Goal: Task Accomplishment & Management: Manage account settings

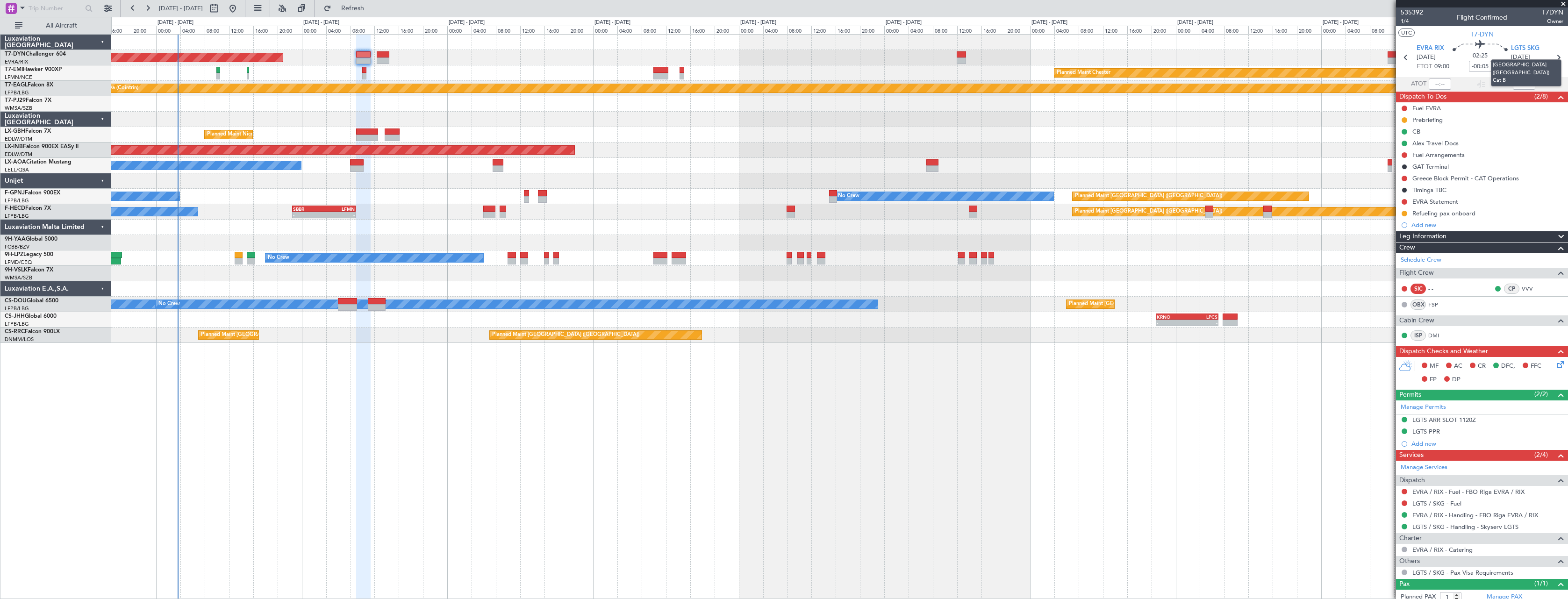
click at [1553, 54] on mat-tooltip-component "[GEOGRAPHIC_DATA] ([GEOGRAPHIC_DATA]) Cat B" at bounding box center [1526, 73] width 84 height 40
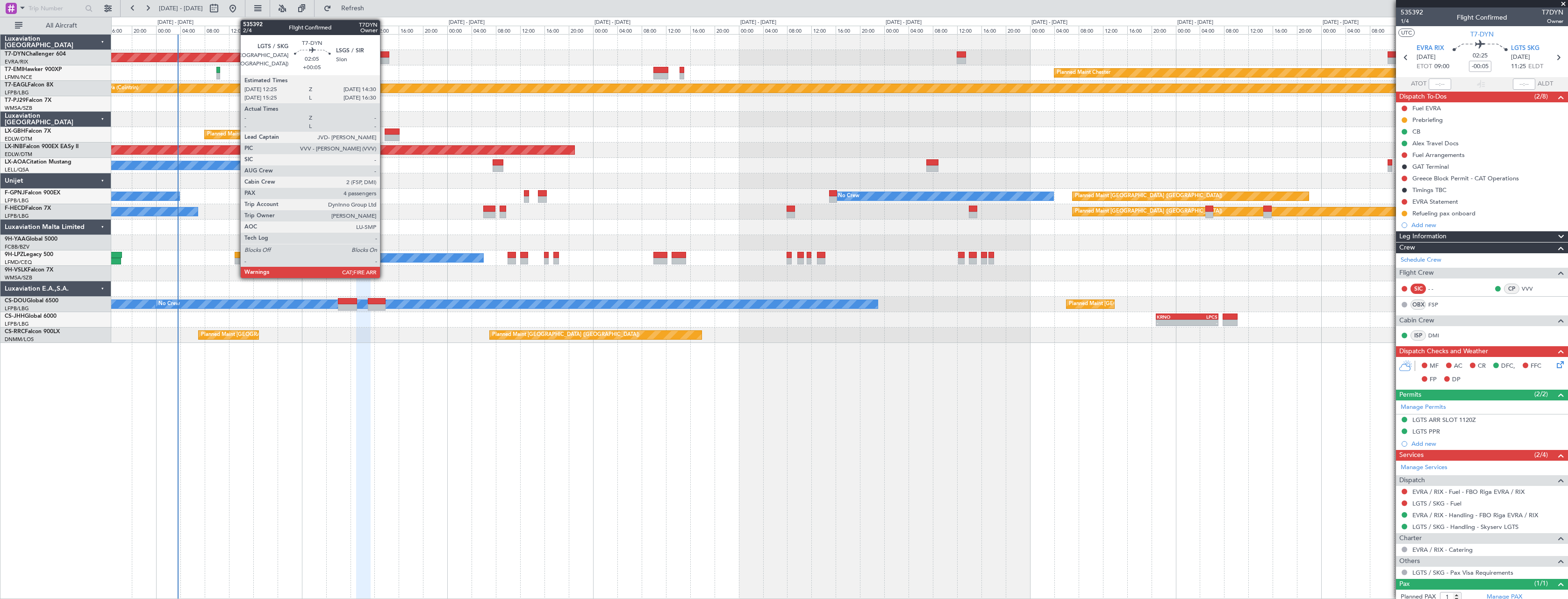
click at [384, 53] on div at bounding box center [383, 55] width 13 height 6
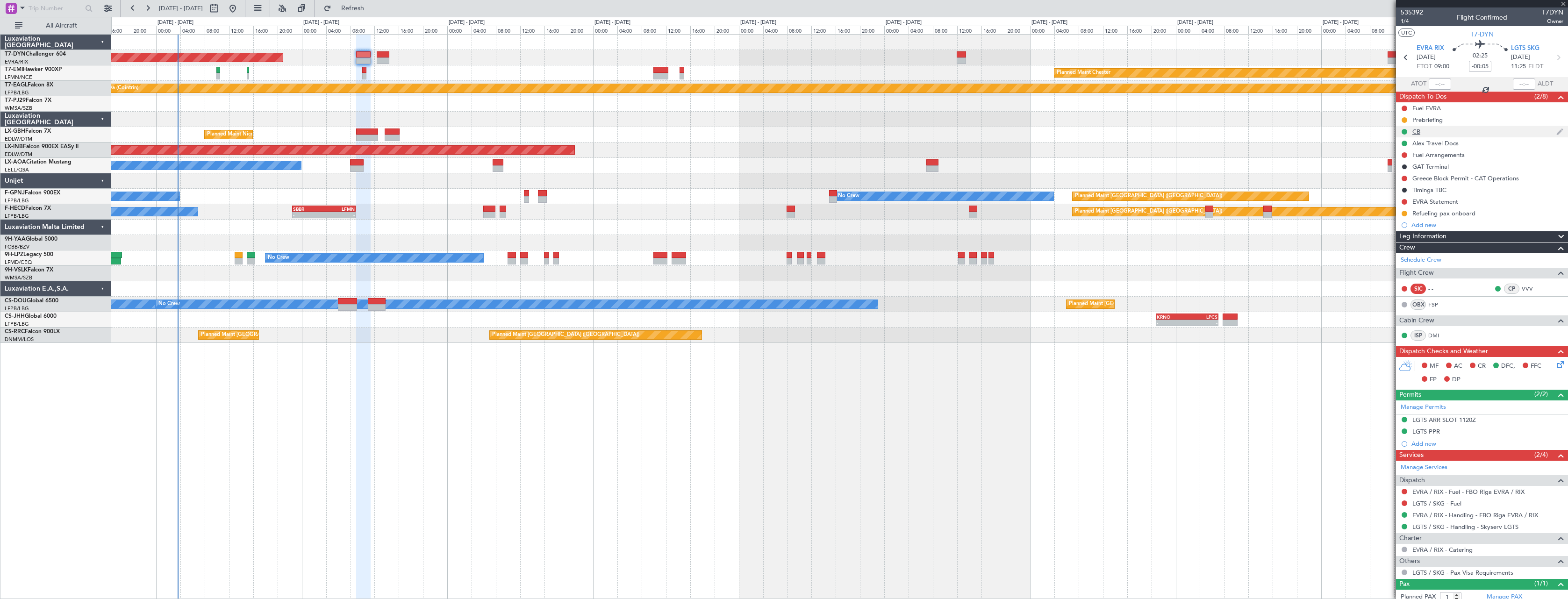
type input "+00:05"
type input "4"
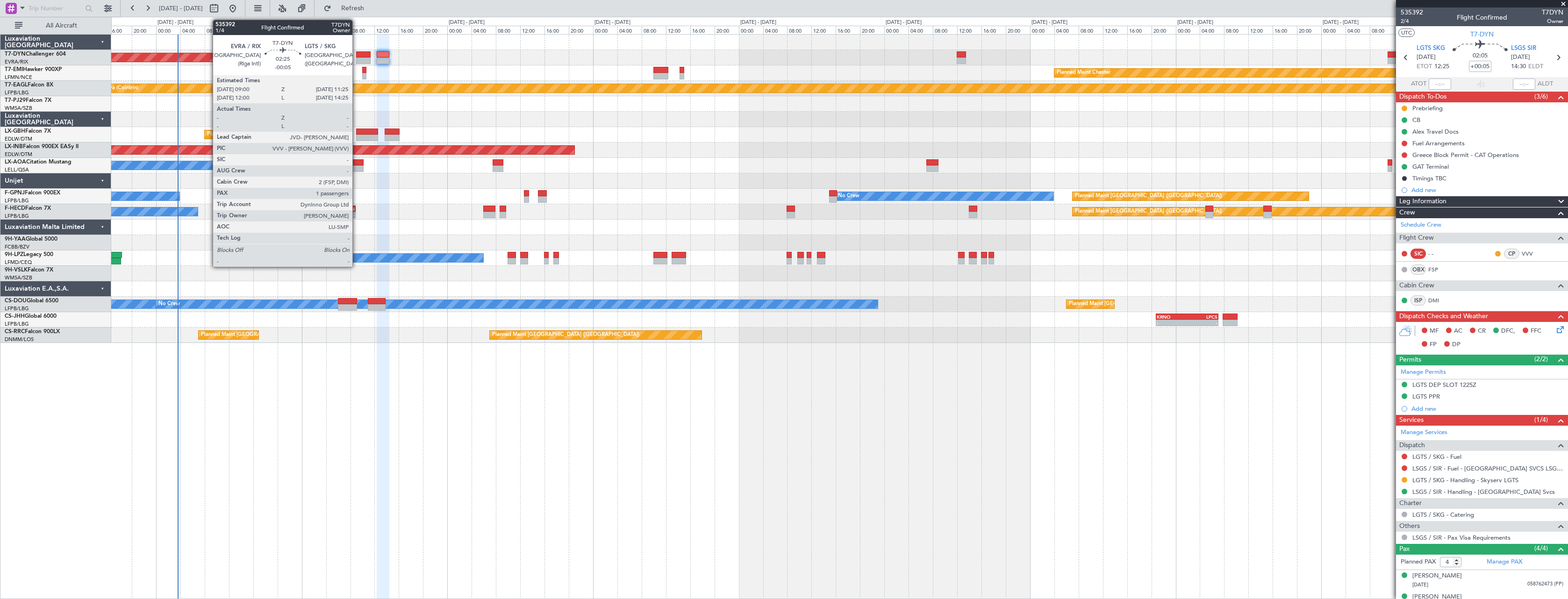
click at [356, 56] on div at bounding box center [363, 55] width 15 height 6
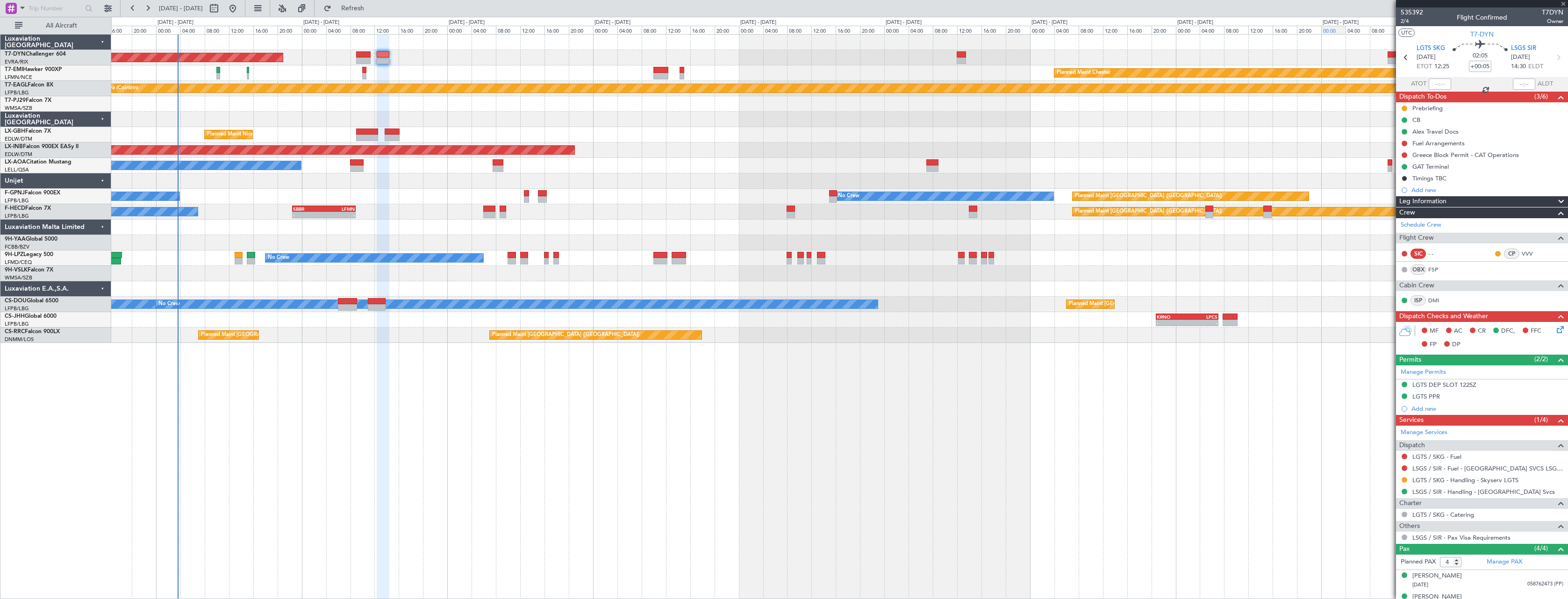
type input "-00:05"
type input "1"
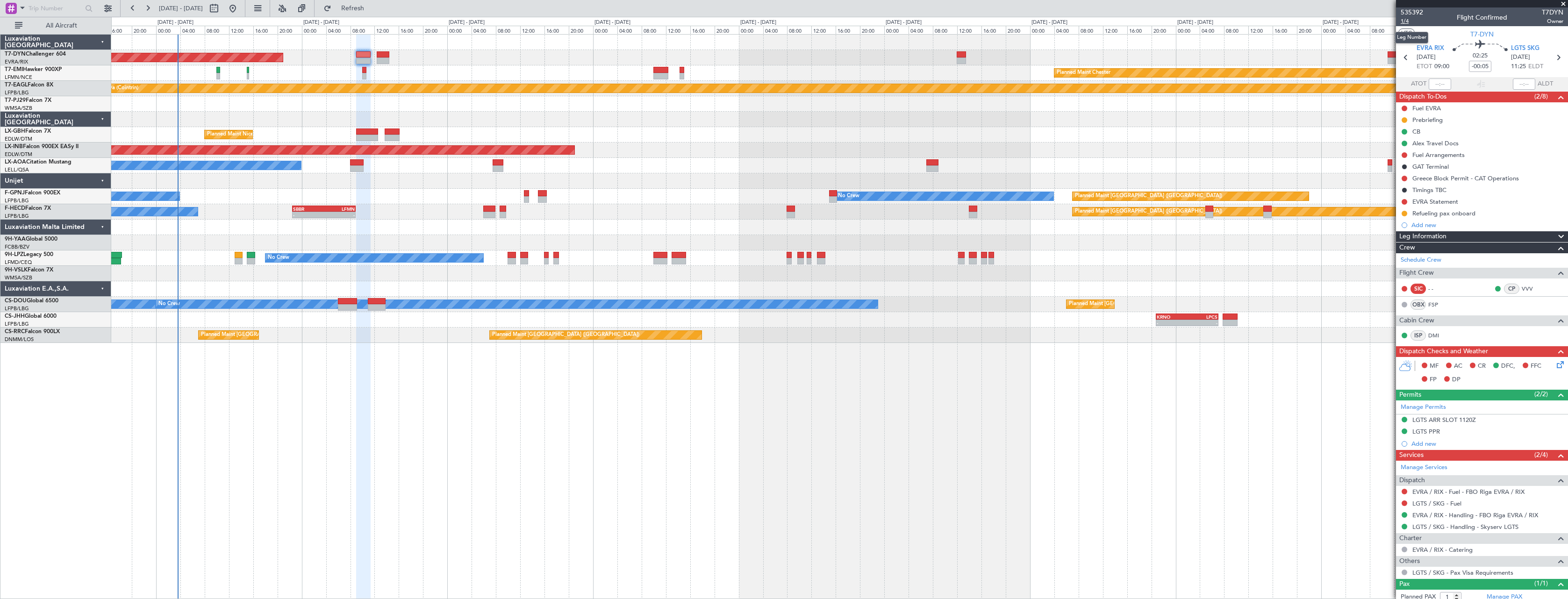
click at [1409, 22] on span "1/4" at bounding box center [1411, 21] width 23 height 8
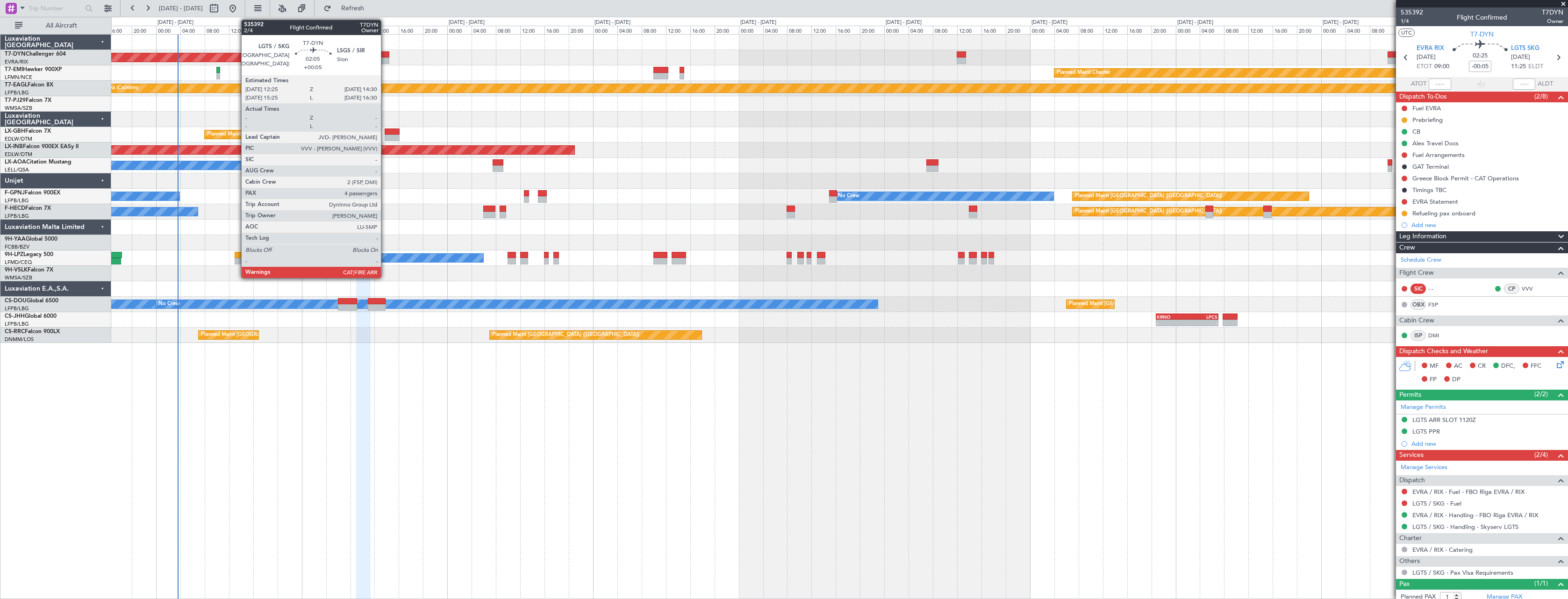
click at [385, 55] on div at bounding box center [383, 55] width 13 height 6
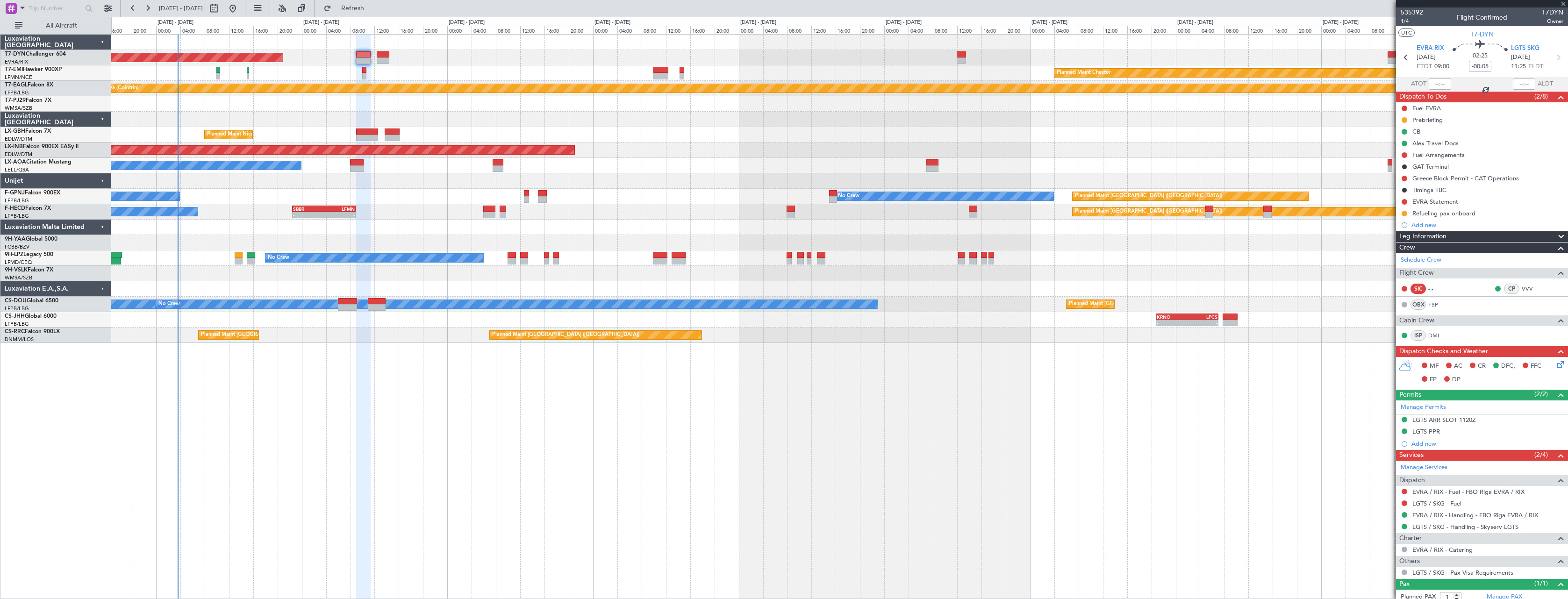
type input "+00:05"
type input "4"
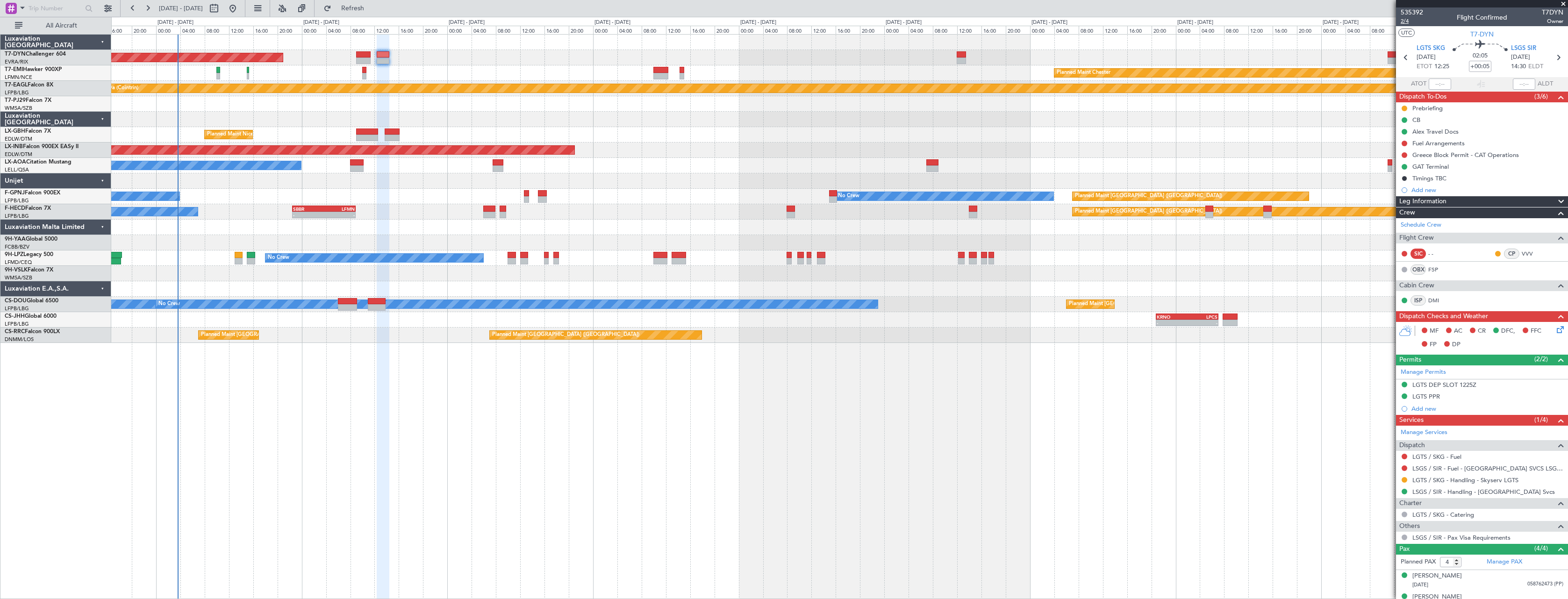
click at [1404, 21] on span "2/4" at bounding box center [1411, 21] width 23 height 8
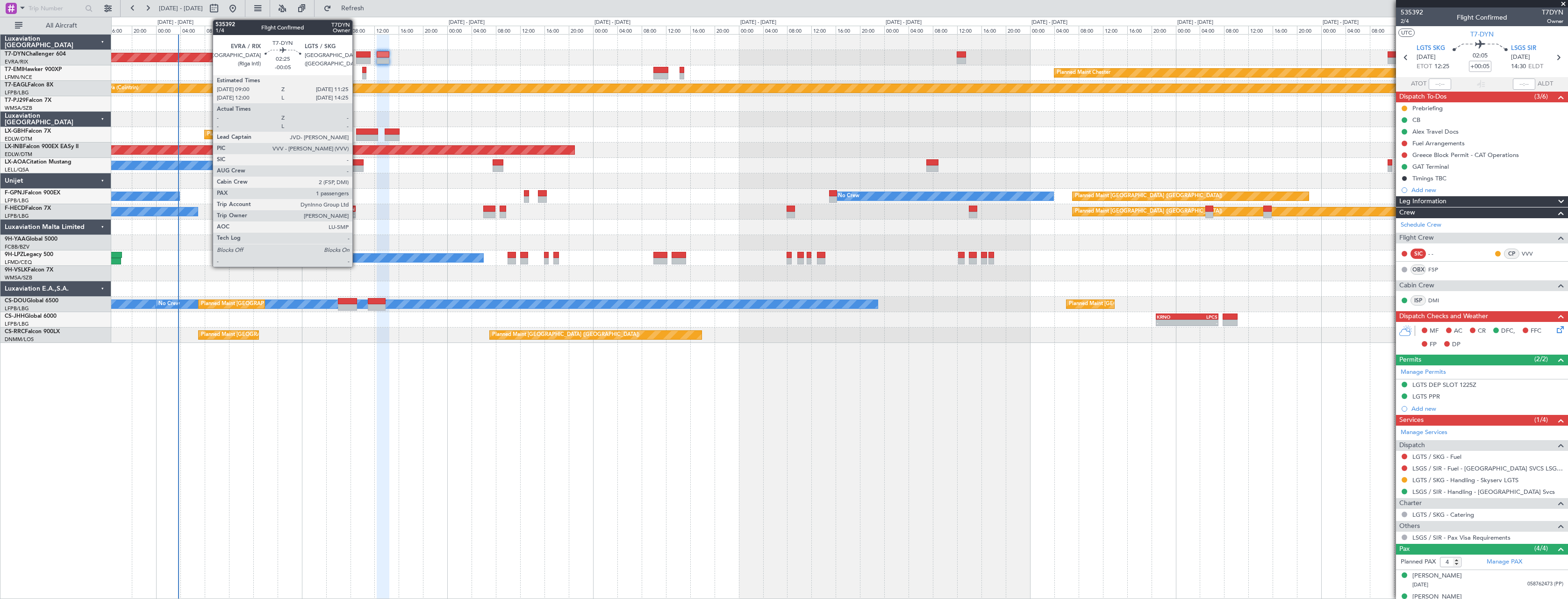
click at [360, 53] on div at bounding box center [363, 55] width 15 height 6
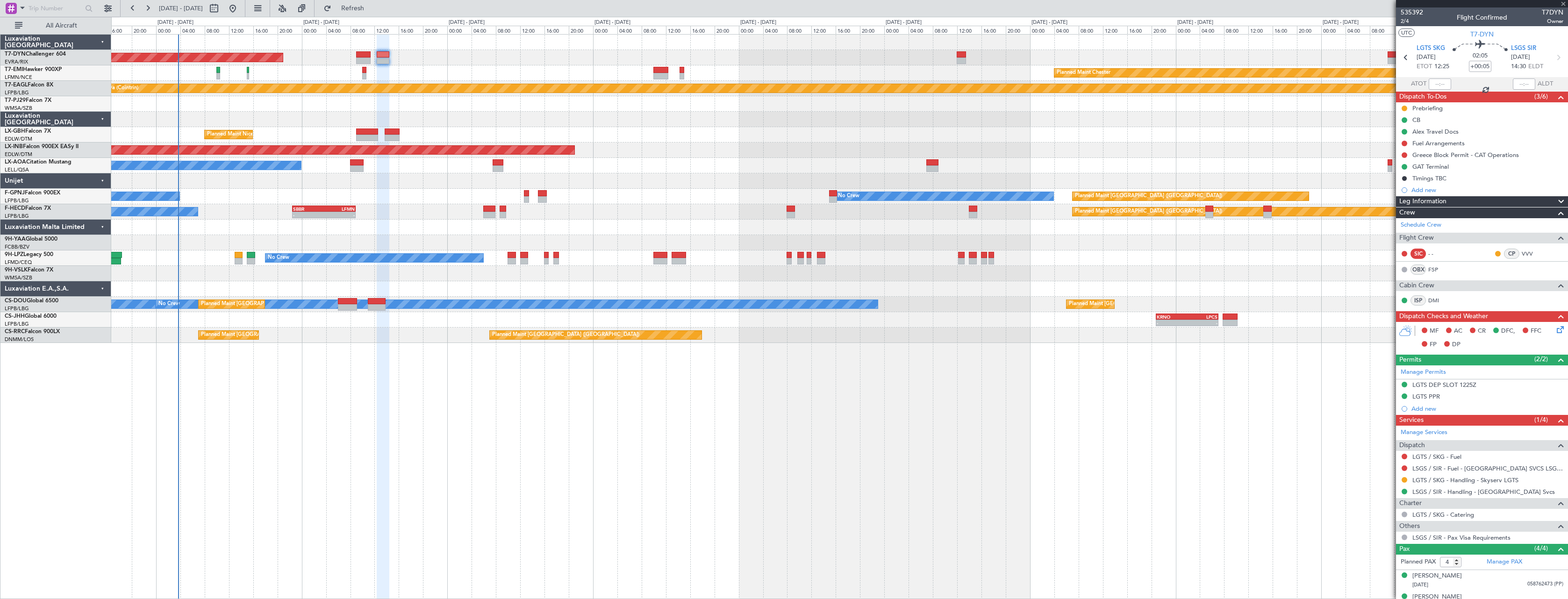
type input "-00:05"
type input "1"
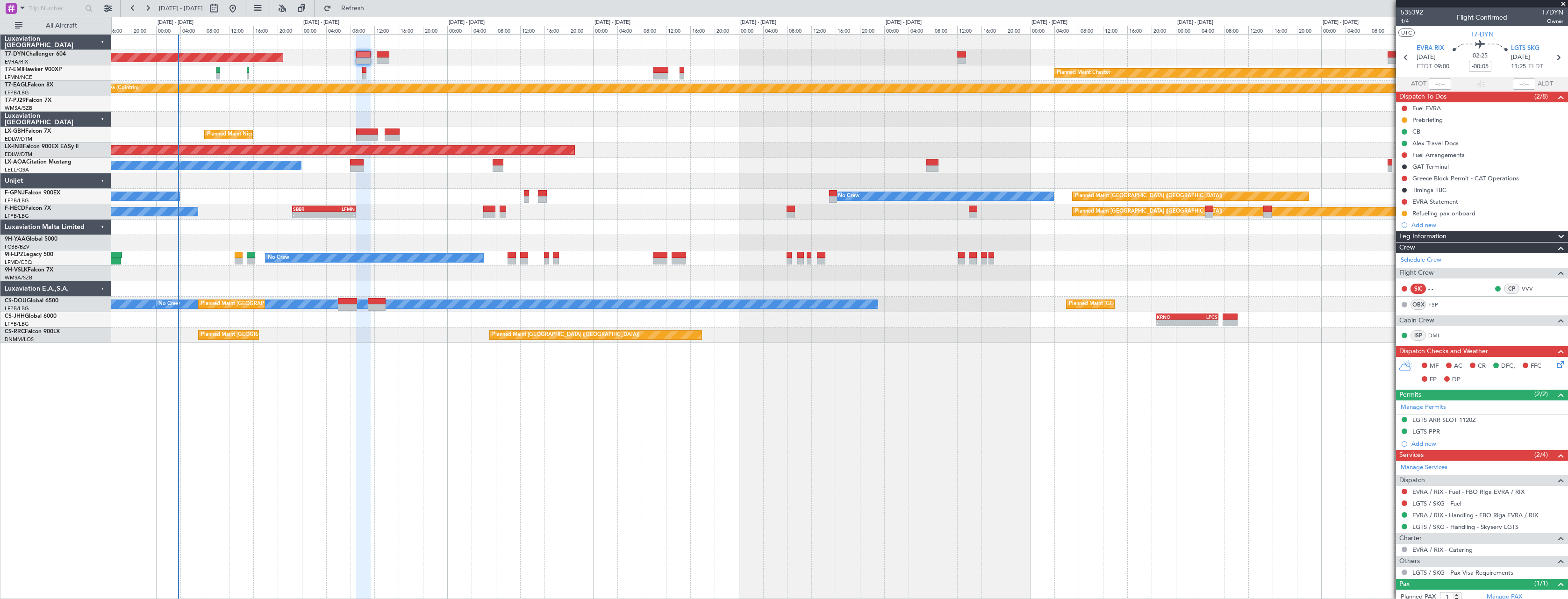
click at [1518, 515] on link "EVRA / RIX - Handling - FBO Riga EVRA / RIX" at bounding box center [1475, 515] width 126 height 8
click at [1489, 526] on link "LGTS / SKG - Handling - Skyserv LGTS" at bounding box center [1465, 526] width 106 height 8
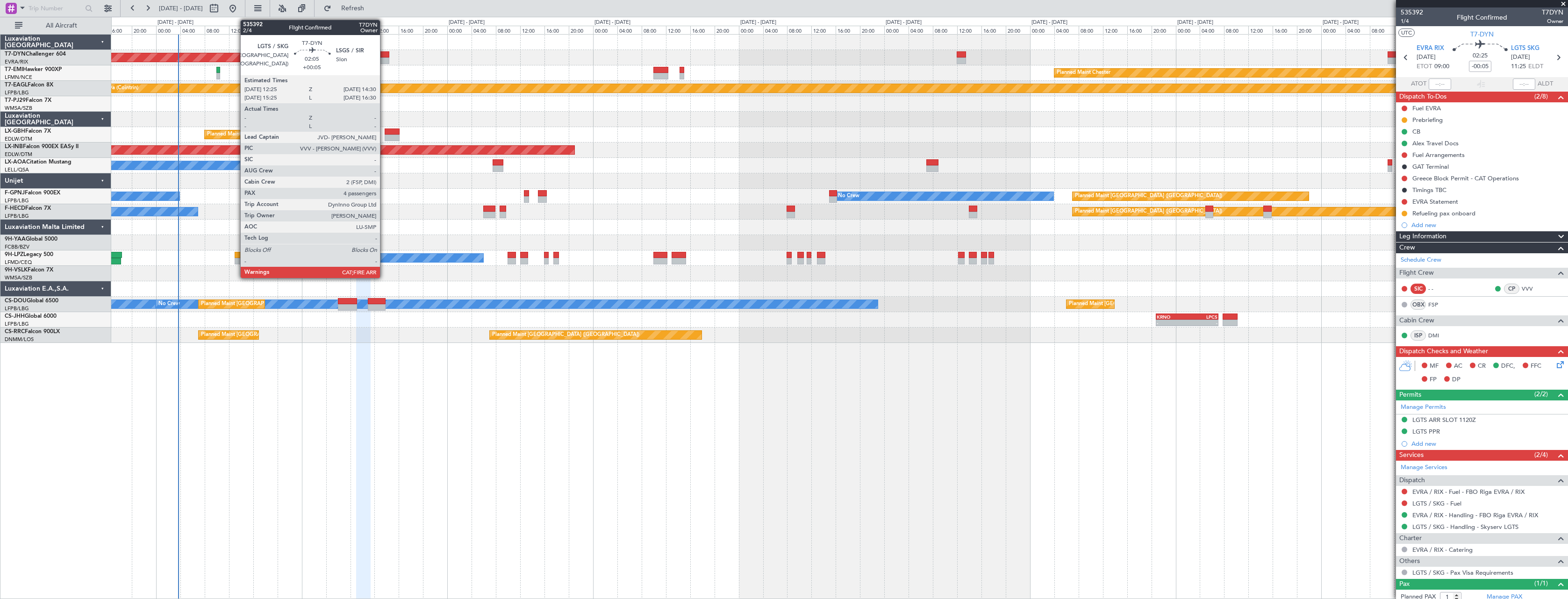
click at [384, 53] on div at bounding box center [383, 55] width 13 height 6
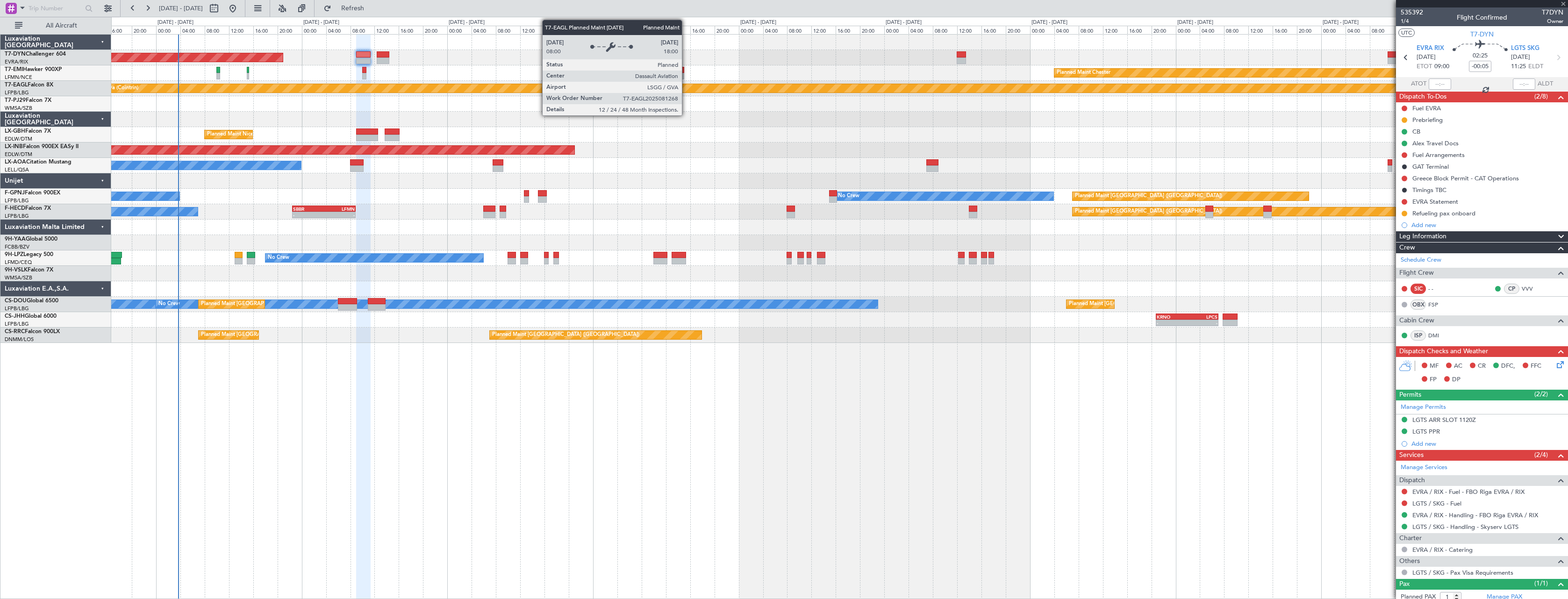
type input "+00:05"
type input "4"
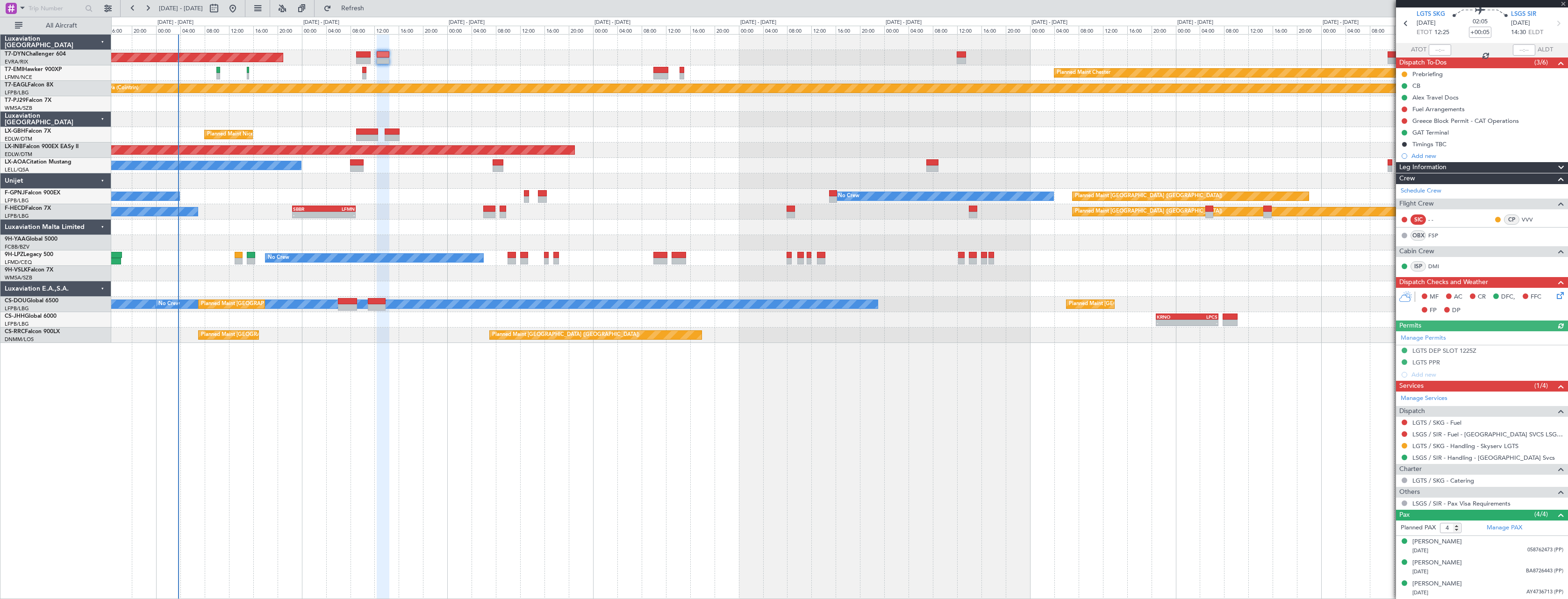
scroll to position [55, 0]
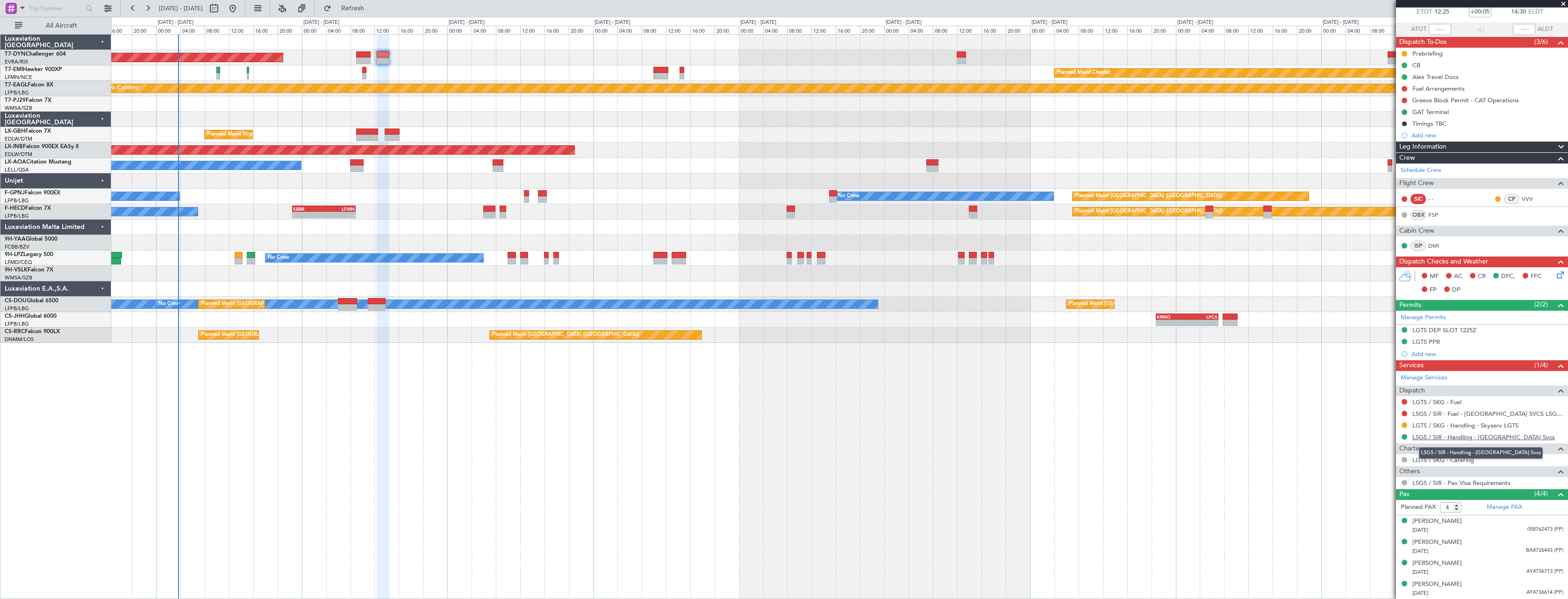
click at [1516, 436] on link "LSGS / SIR - Handling - [GEOGRAPHIC_DATA] Svcs" at bounding box center [1483, 437] width 142 height 8
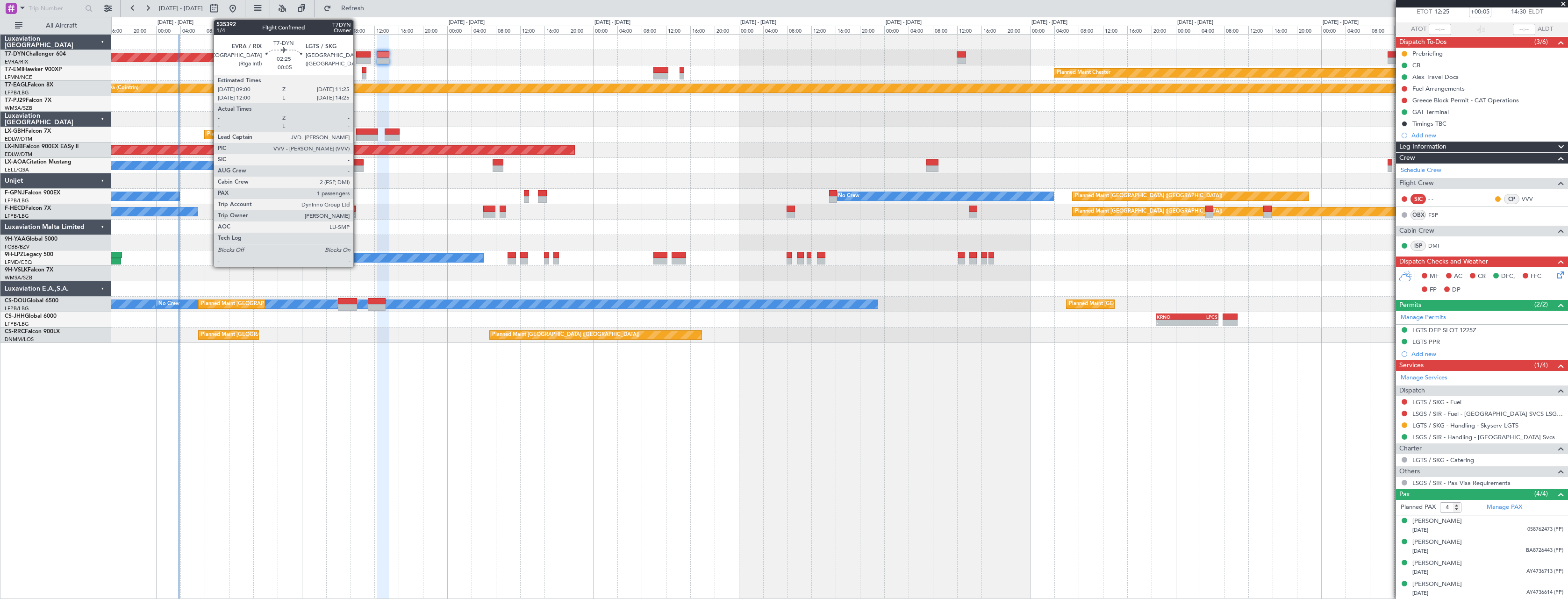
click at [358, 55] on div at bounding box center [363, 55] width 15 height 6
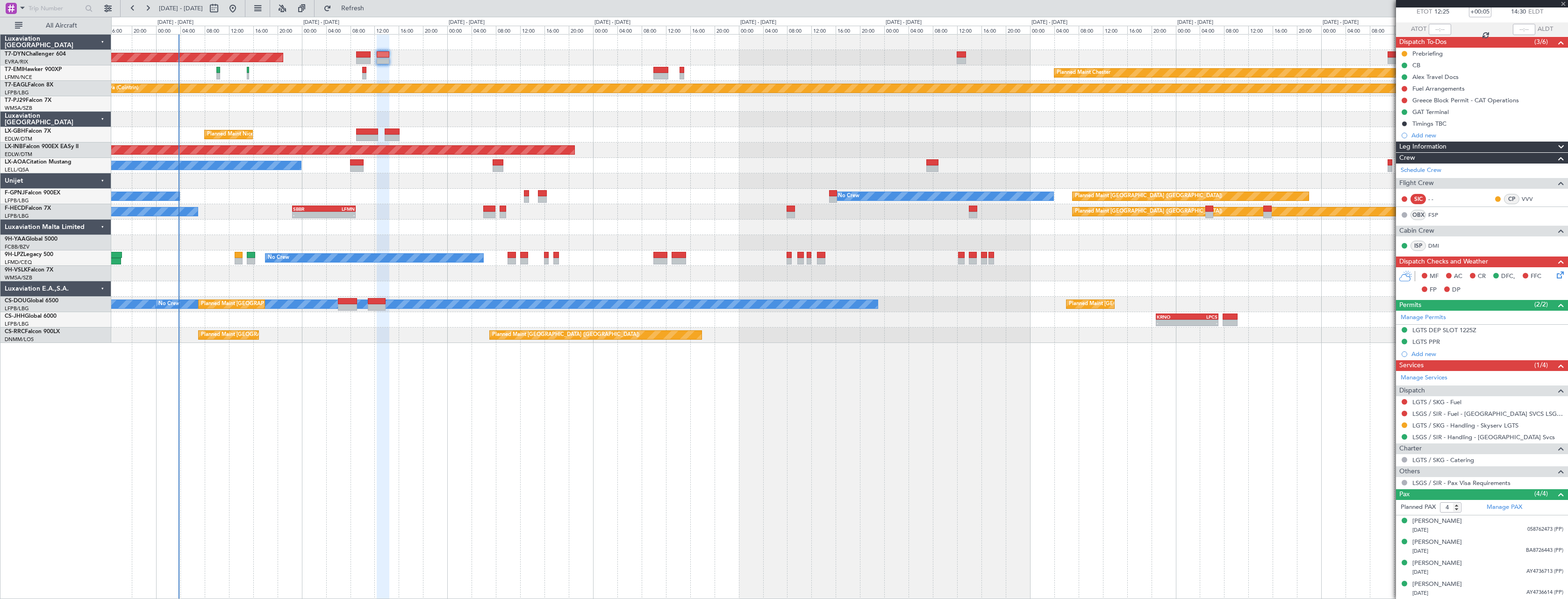
type input "-00:05"
type input "1"
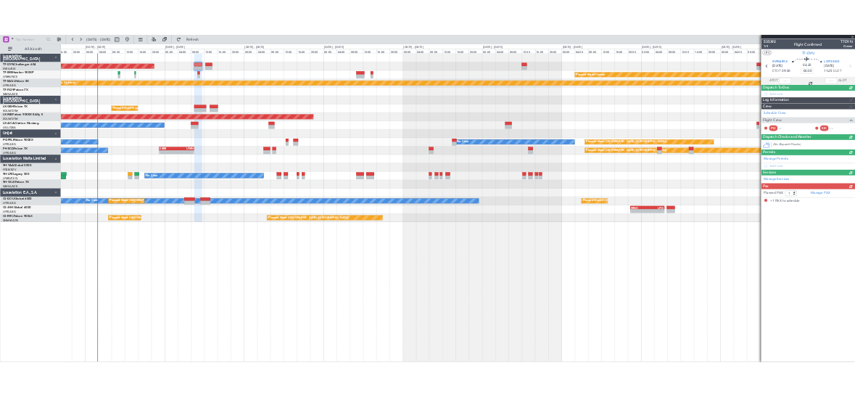
scroll to position [0, 0]
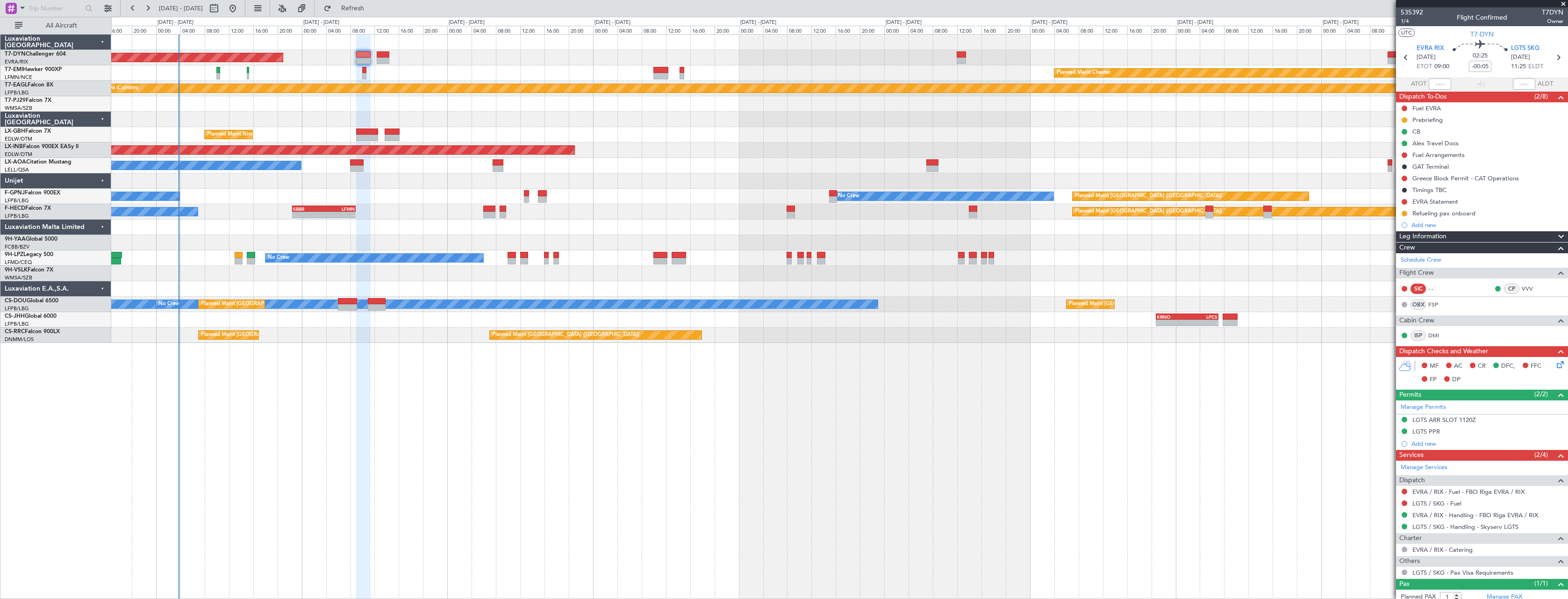
click at [1555, 361] on icon at bounding box center [1559, 363] width 8 height 8
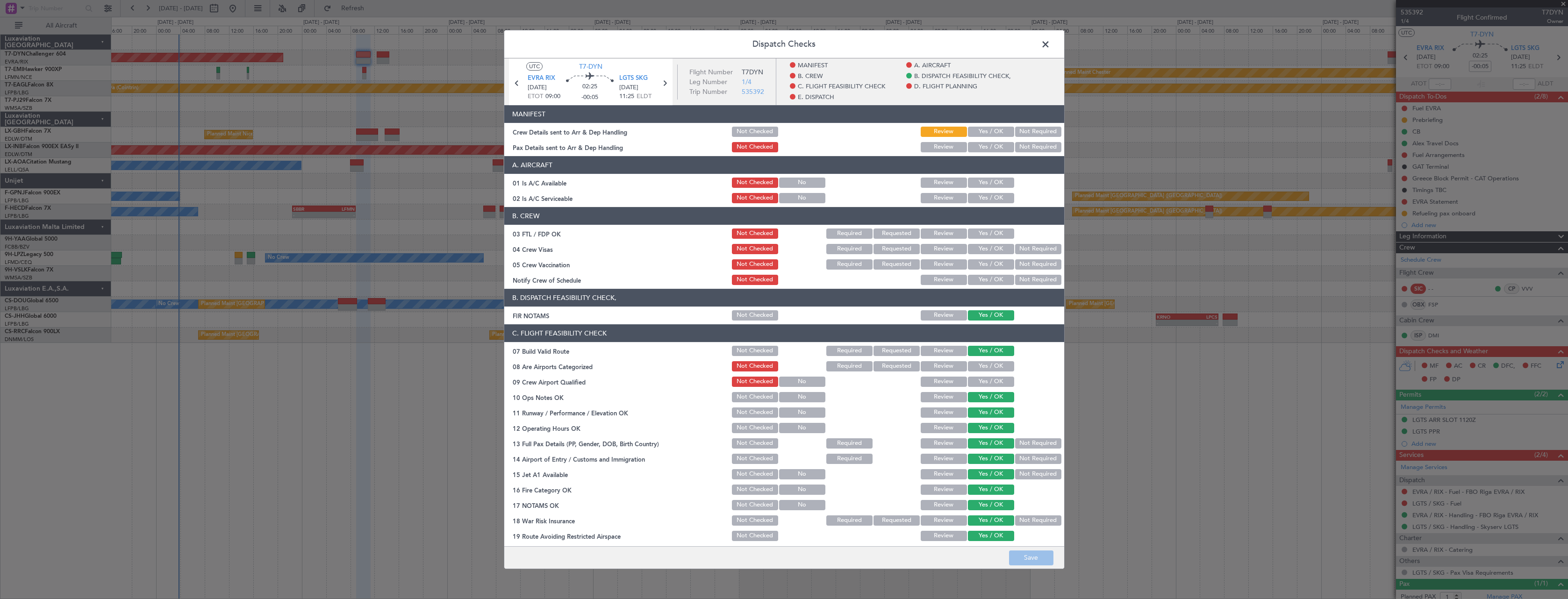
click at [986, 130] on button "Yes / OK" at bounding box center [991, 132] width 46 height 10
click at [987, 144] on button "Yes / OK" at bounding box center [991, 147] width 46 height 10
click at [1021, 554] on button "Save" at bounding box center [1031, 557] width 44 height 15
click at [1050, 43] on span at bounding box center [1050, 46] width 0 height 19
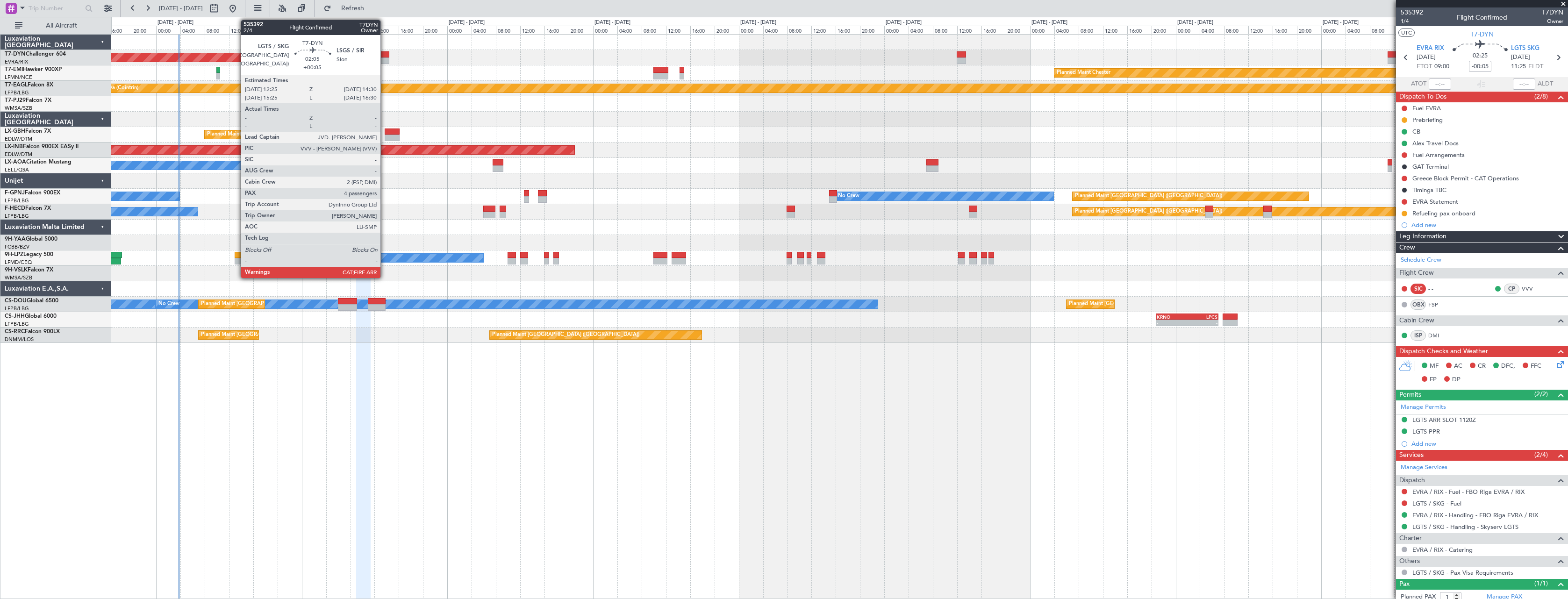
click at [385, 54] on div at bounding box center [383, 55] width 13 height 6
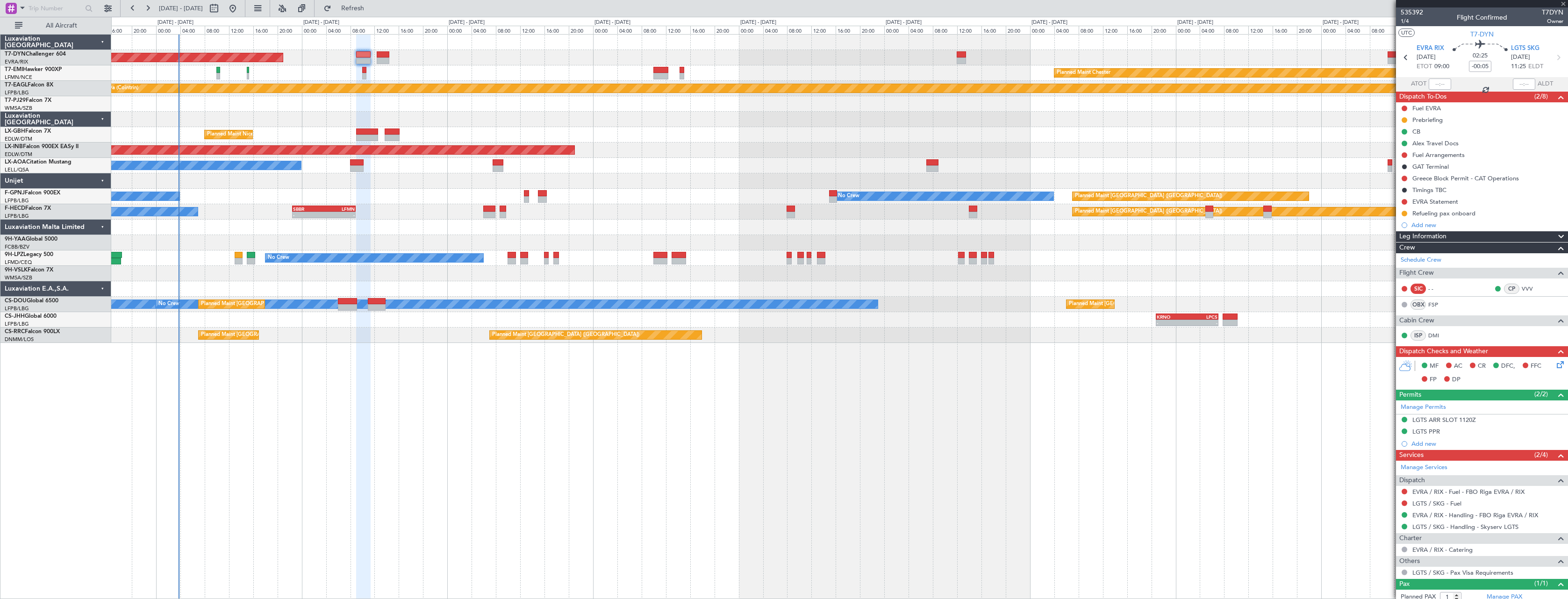
type input "+00:05"
type input "4"
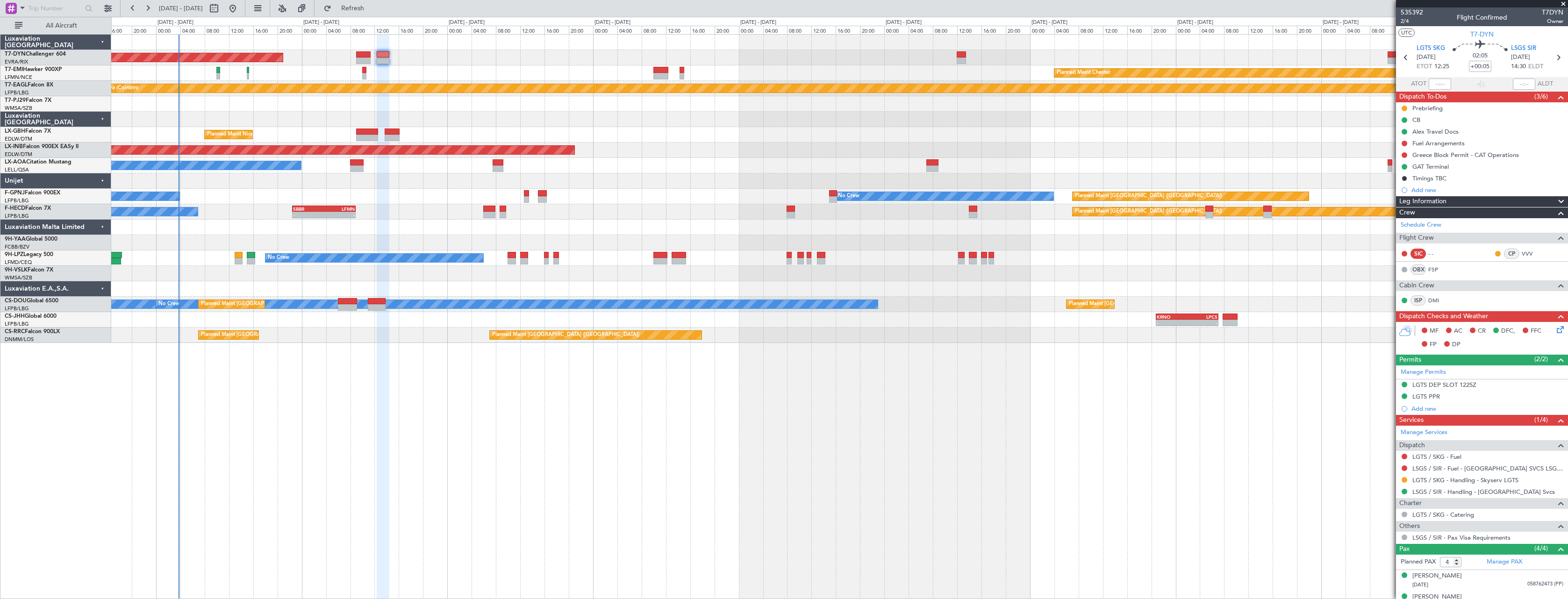
click at [1555, 329] on icon at bounding box center [1559, 328] width 8 height 8
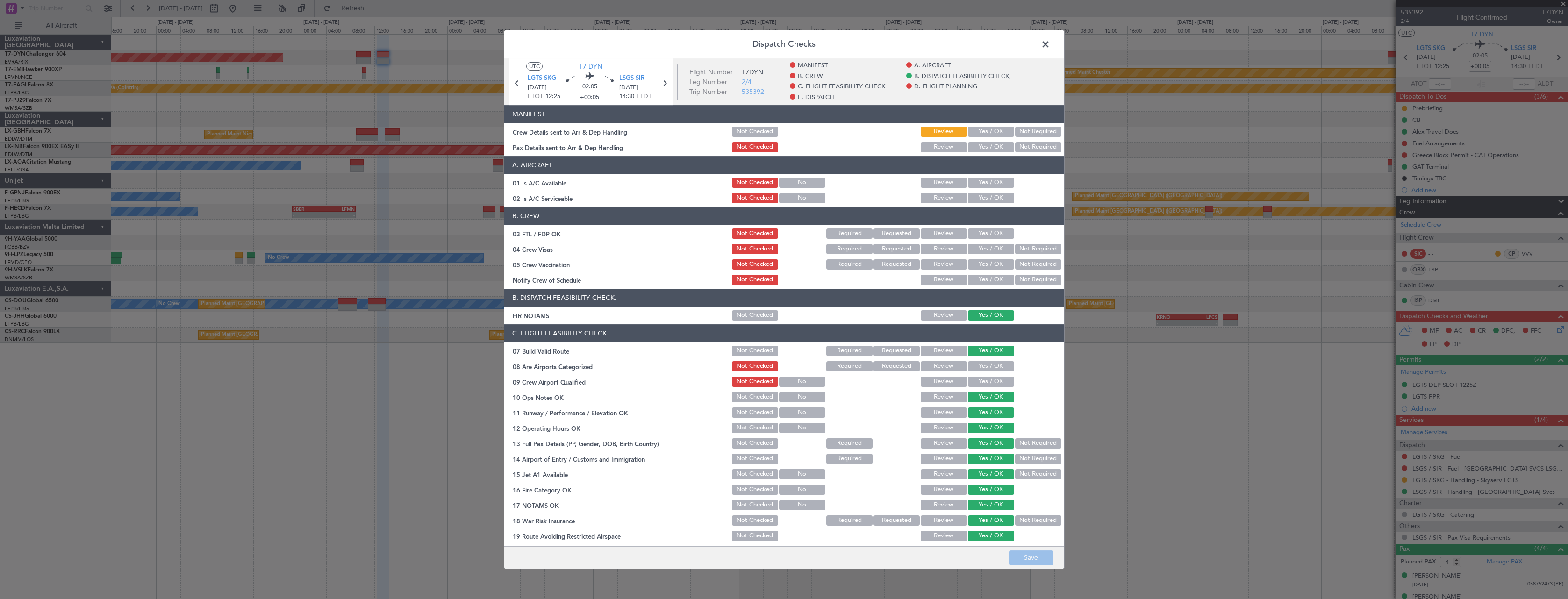
click at [995, 135] on button "Yes / OK" at bounding box center [991, 132] width 46 height 10
click at [992, 142] on button "Yes / OK" at bounding box center [991, 147] width 46 height 10
click at [1040, 558] on button "Save" at bounding box center [1031, 557] width 44 height 15
click at [1050, 46] on span at bounding box center [1050, 46] width 0 height 19
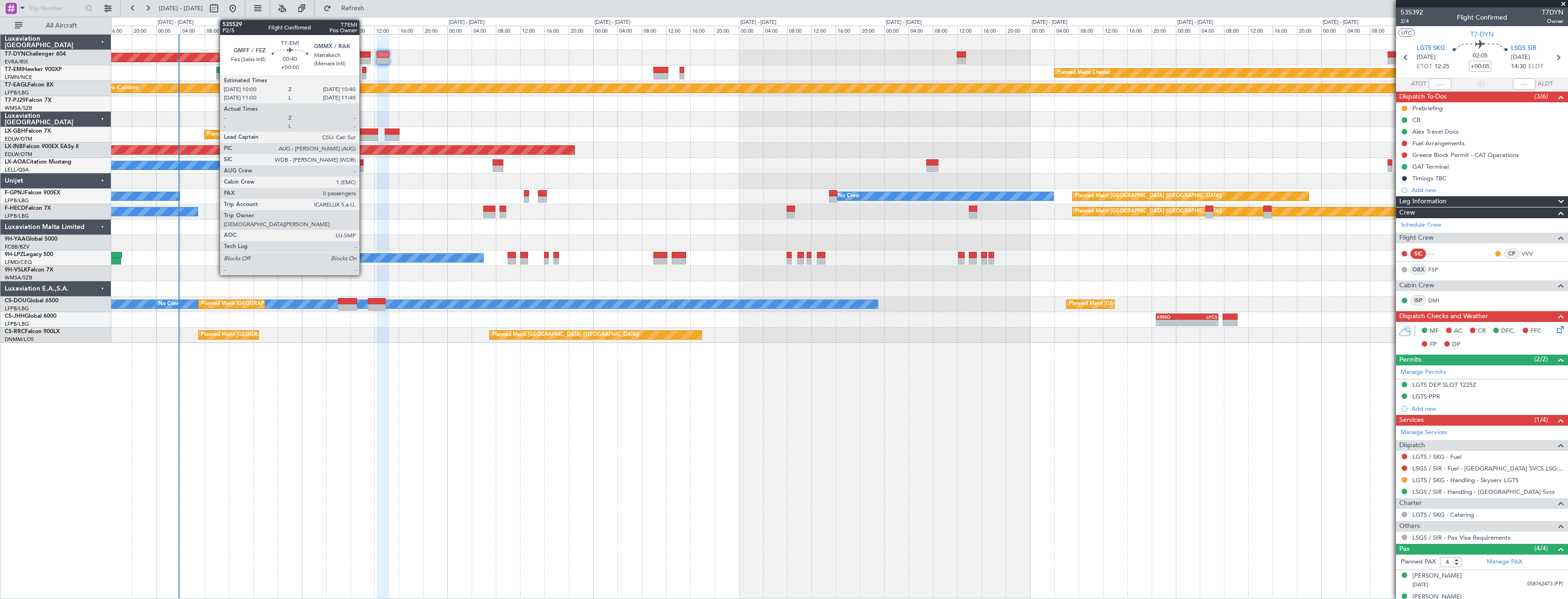
click at [363, 72] on div at bounding box center [364, 70] width 5 height 6
type input "0"
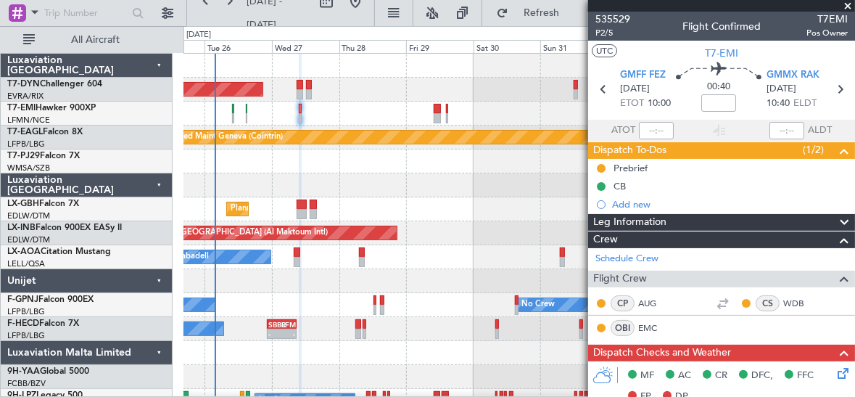
drag, startPoint x: 633, startPoint y: 201, endPoint x: 729, endPoint y: 101, distance: 139.0
click at [729, 147] on div "Dispatch To-Dos (1/2) Prebrief CB Add new" at bounding box center [721, 177] width 267 height 72
click at [670, 0] on html "[DATE] - [DATE] Refresh Quick Links All Aircraft AOG Maint Riga (Riga Intl) Pla…" at bounding box center [427, 198] width 855 height 397
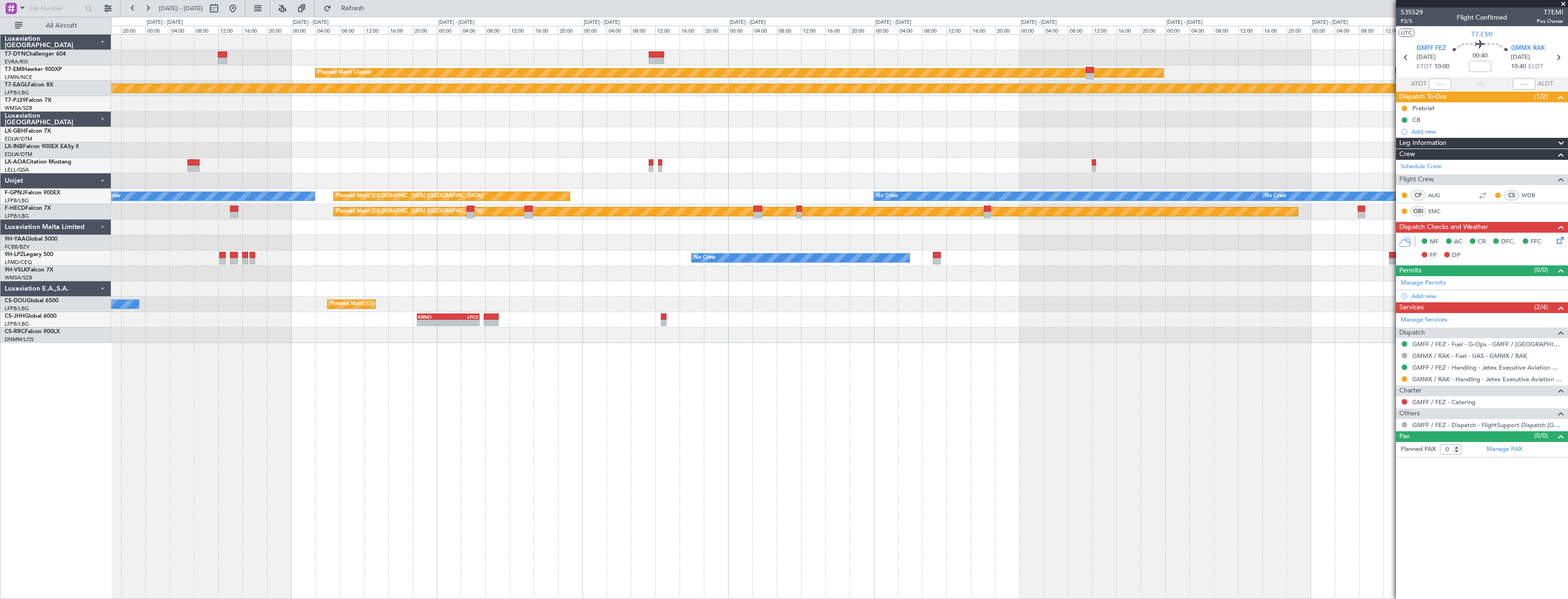
click at [261, 185] on div "Planned Maint [PERSON_NAME] Planned Maint Geneva ([GEOGRAPHIC_DATA]) Unplanned …" at bounding box center [840, 189] width 1457 height 309
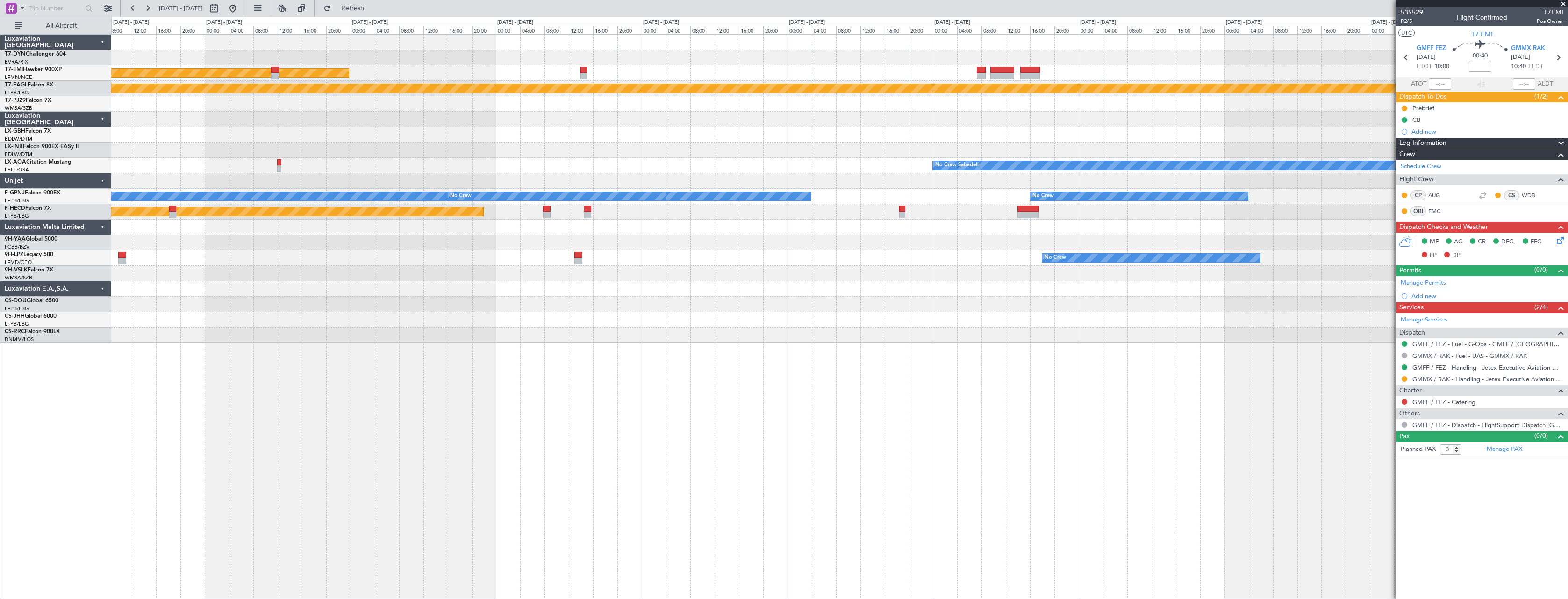
click at [247, 242] on div "Planned Maint [PERSON_NAME] Planned Maint Geneva ([GEOGRAPHIC_DATA]) No Crew Sa…" at bounding box center [840, 189] width 1457 height 309
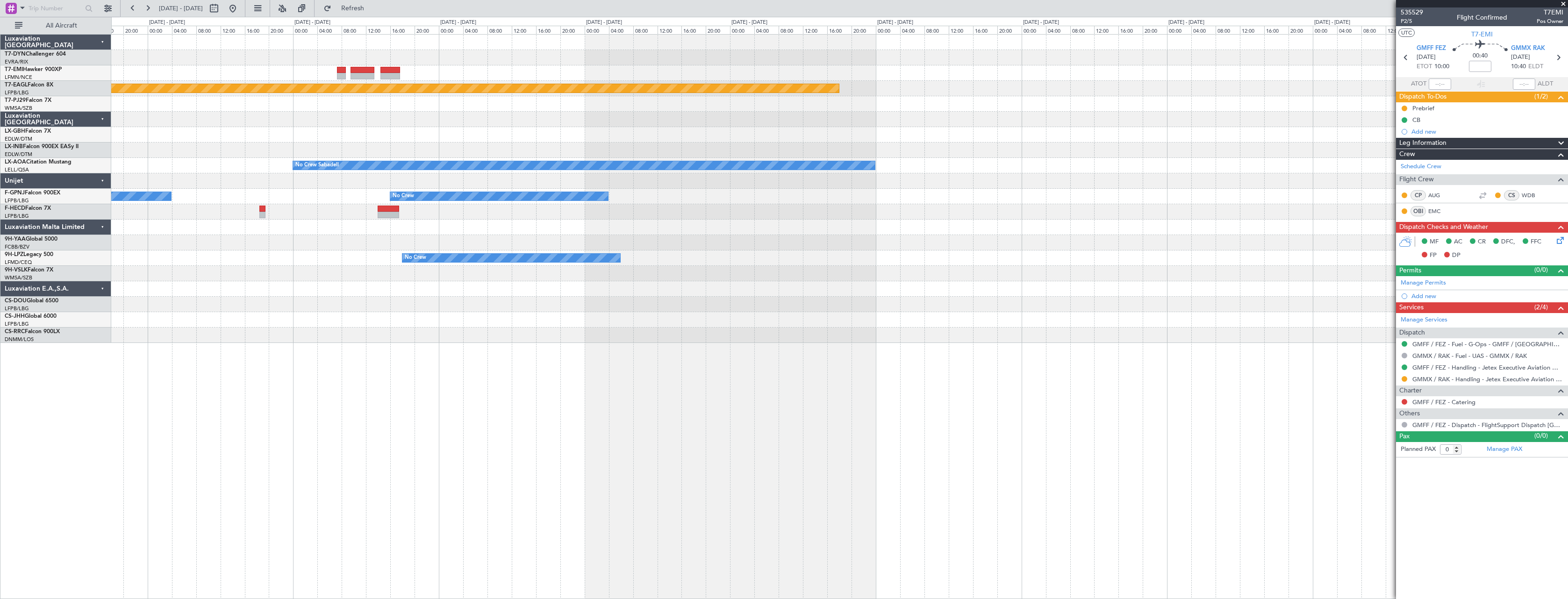
click at [218, 222] on div "Planned Maint Geneva (Cointrin) No Crew Sabadell No Crew No Crew No Crew Planne…" at bounding box center [840, 189] width 1457 height 309
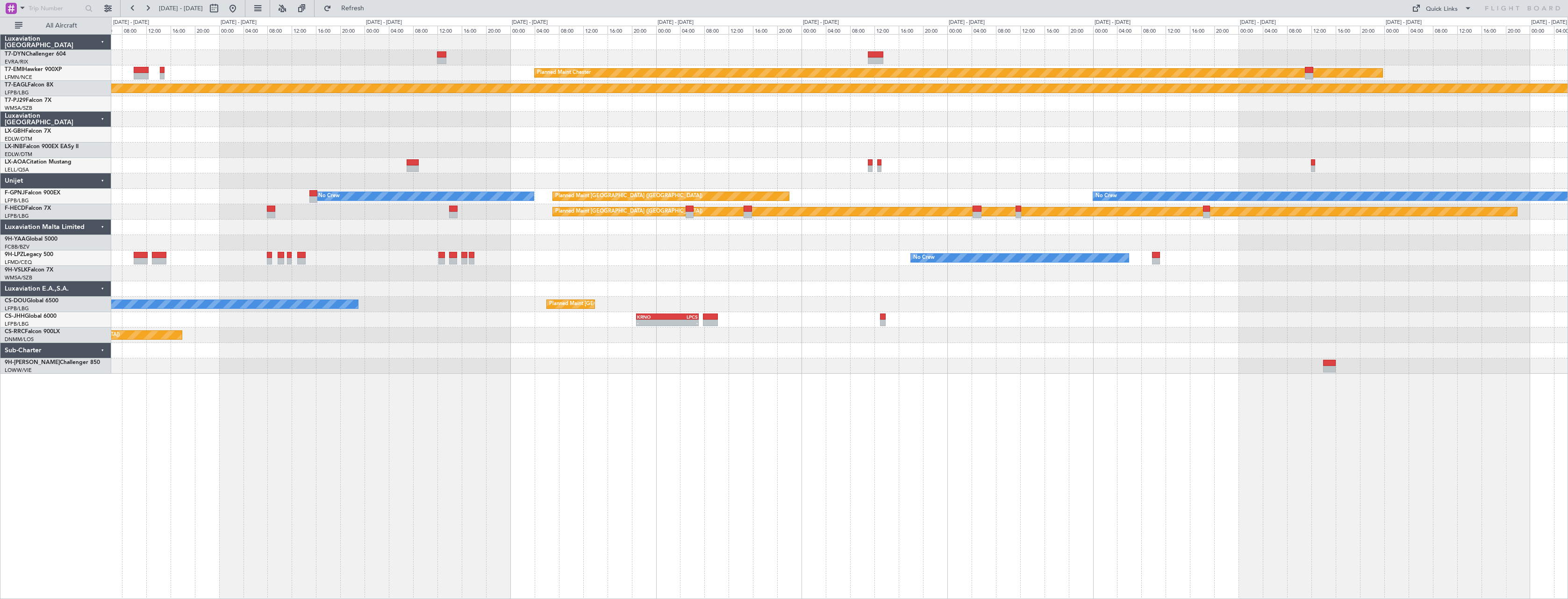
click at [882, 269] on div "Planned Maint [PERSON_NAME] Planned Maint Geneva ([GEOGRAPHIC_DATA]) Unplanned …" at bounding box center [840, 204] width 1457 height 339
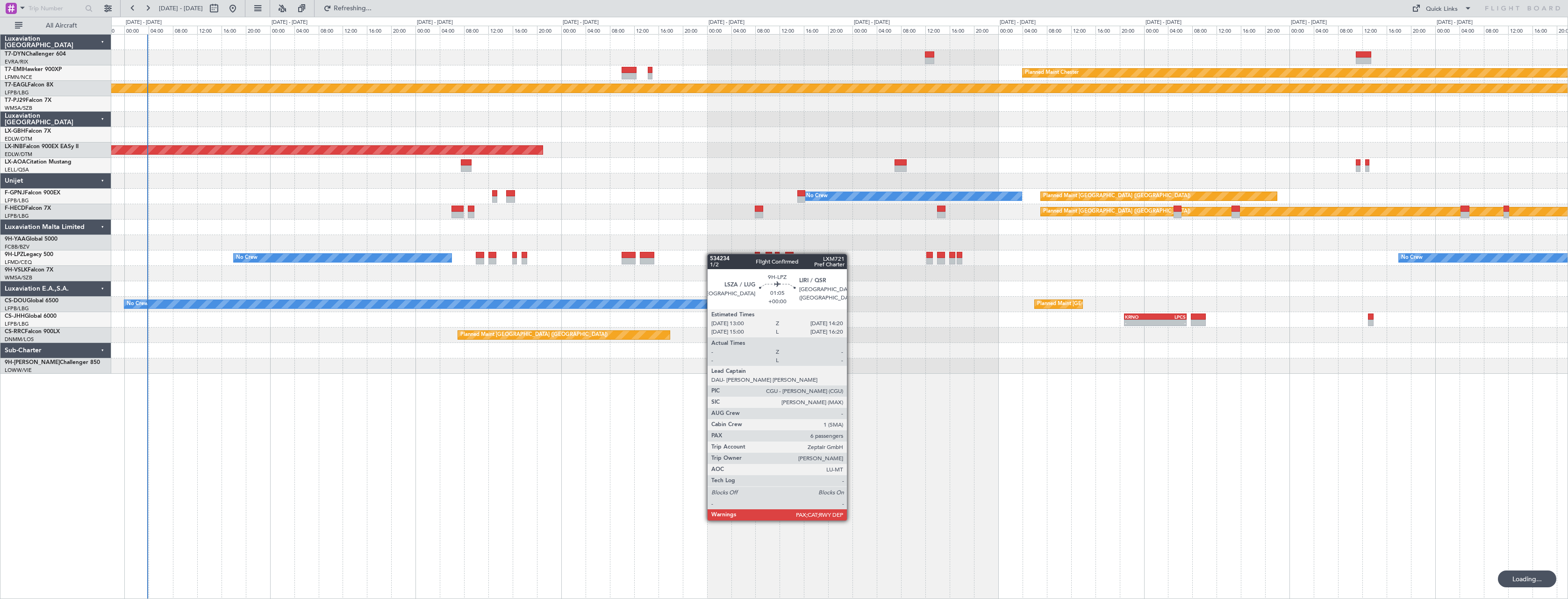
click at [875, 267] on div "Planned Maint [PERSON_NAME] Planned Maint Geneva ([GEOGRAPHIC_DATA]) Unplanned …" at bounding box center [840, 204] width 1457 height 339
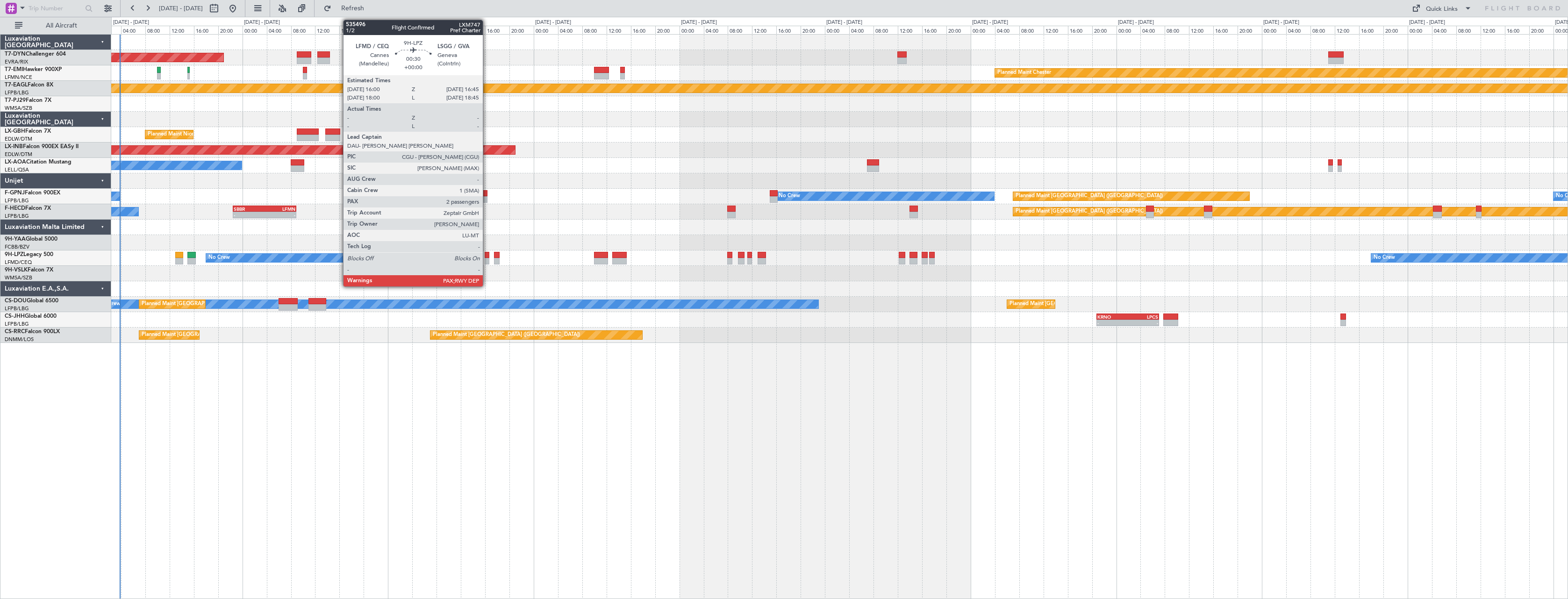
click at [487, 256] on div at bounding box center [487, 255] width 5 height 6
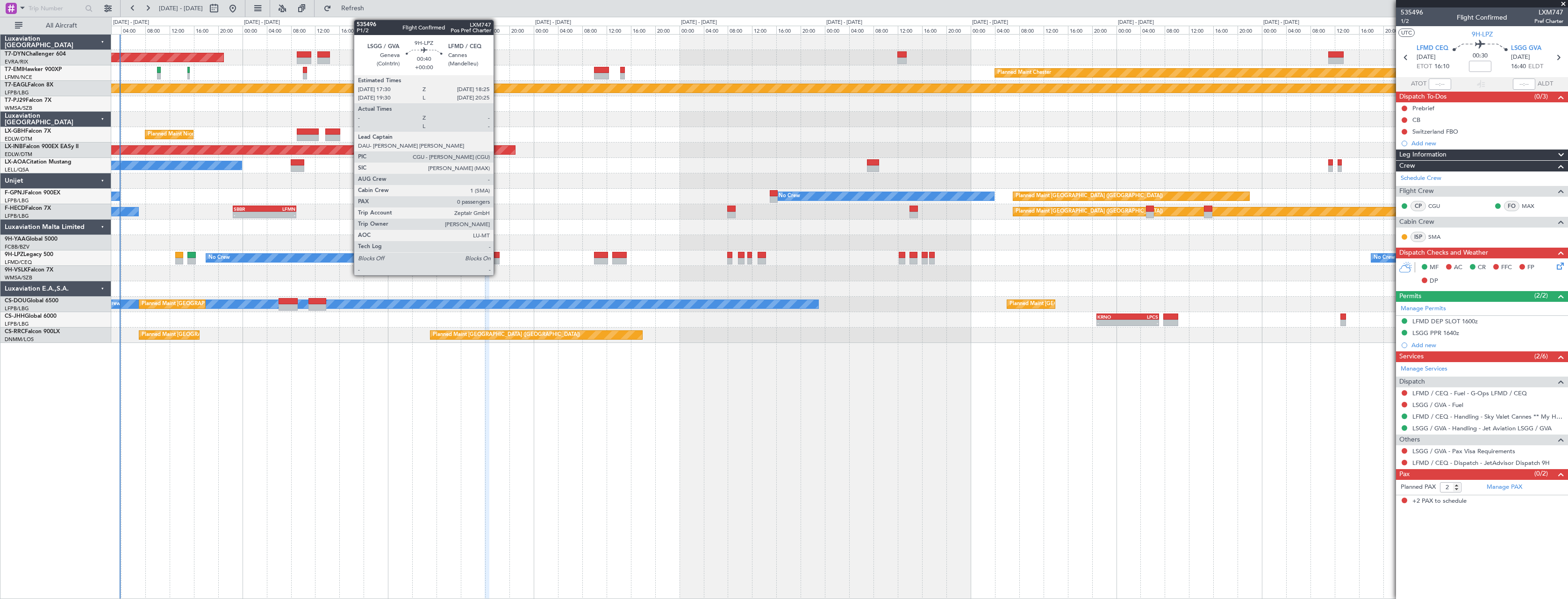
click at [498, 252] on div at bounding box center [496, 255] width 6 height 6
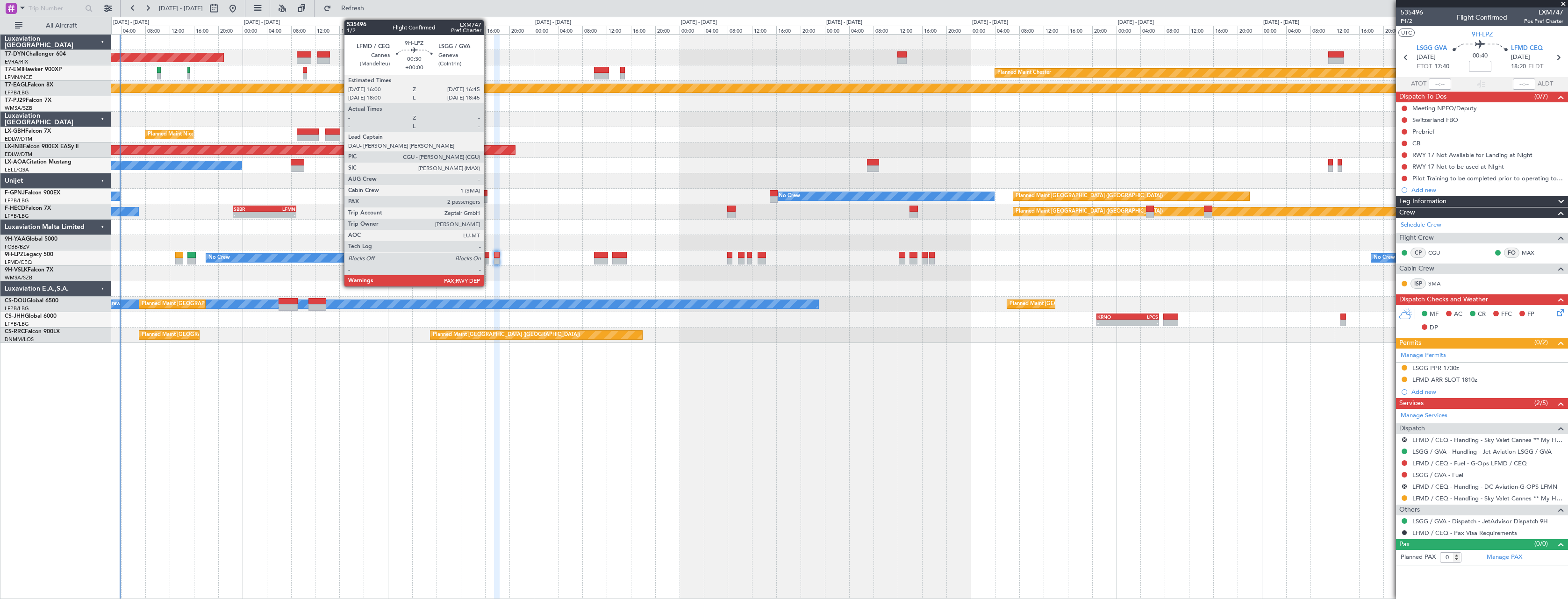
click at [488, 254] on div at bounding box center [487, 255] width 5 height 6
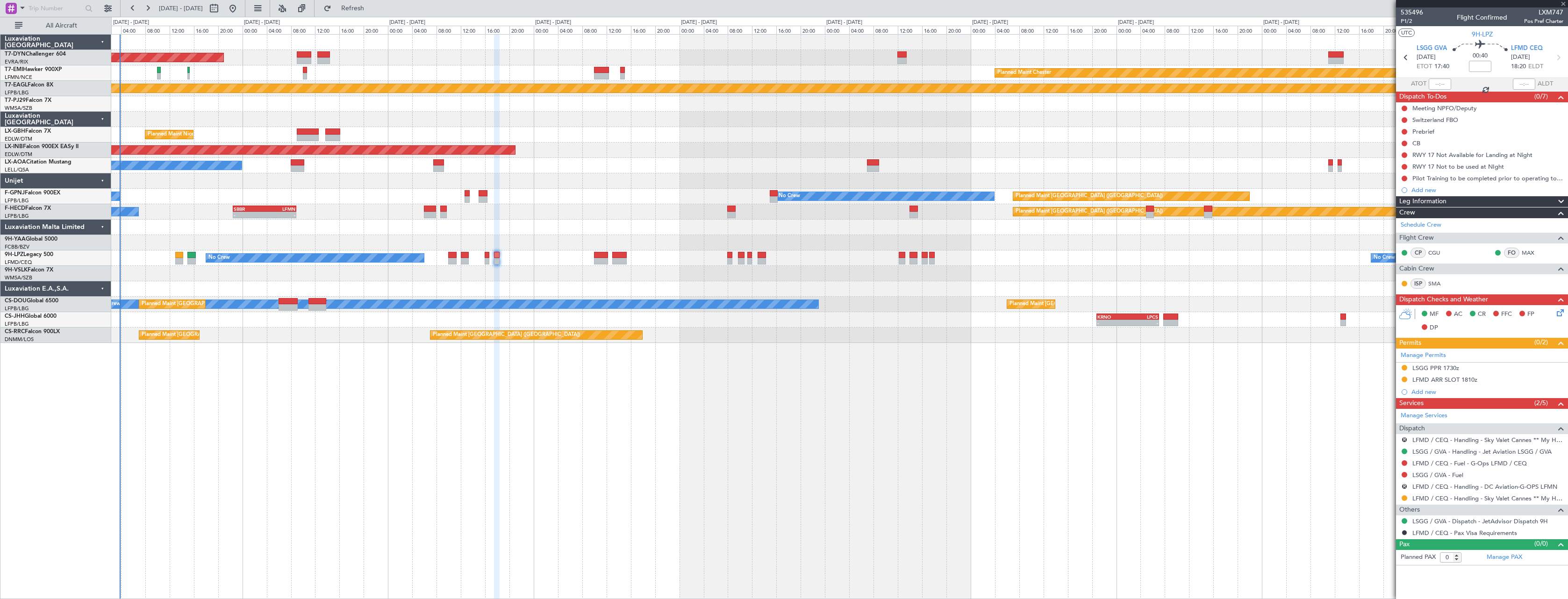
type input "2"
